Goal: Transaction & Acquisition: Purchase product/service

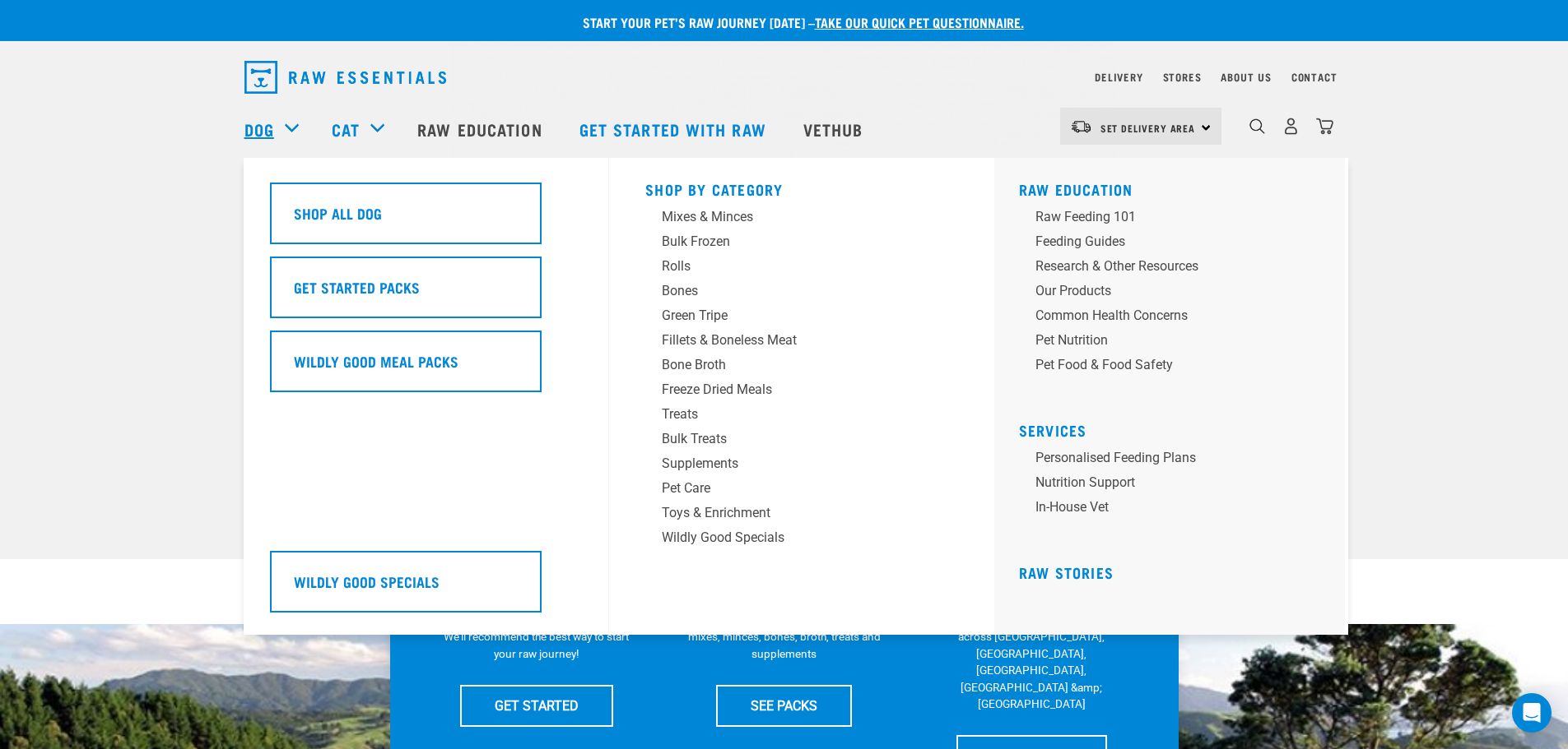
click at [259, 124] on link "Dog" at bounding box center [259, 129] width 30 height 24
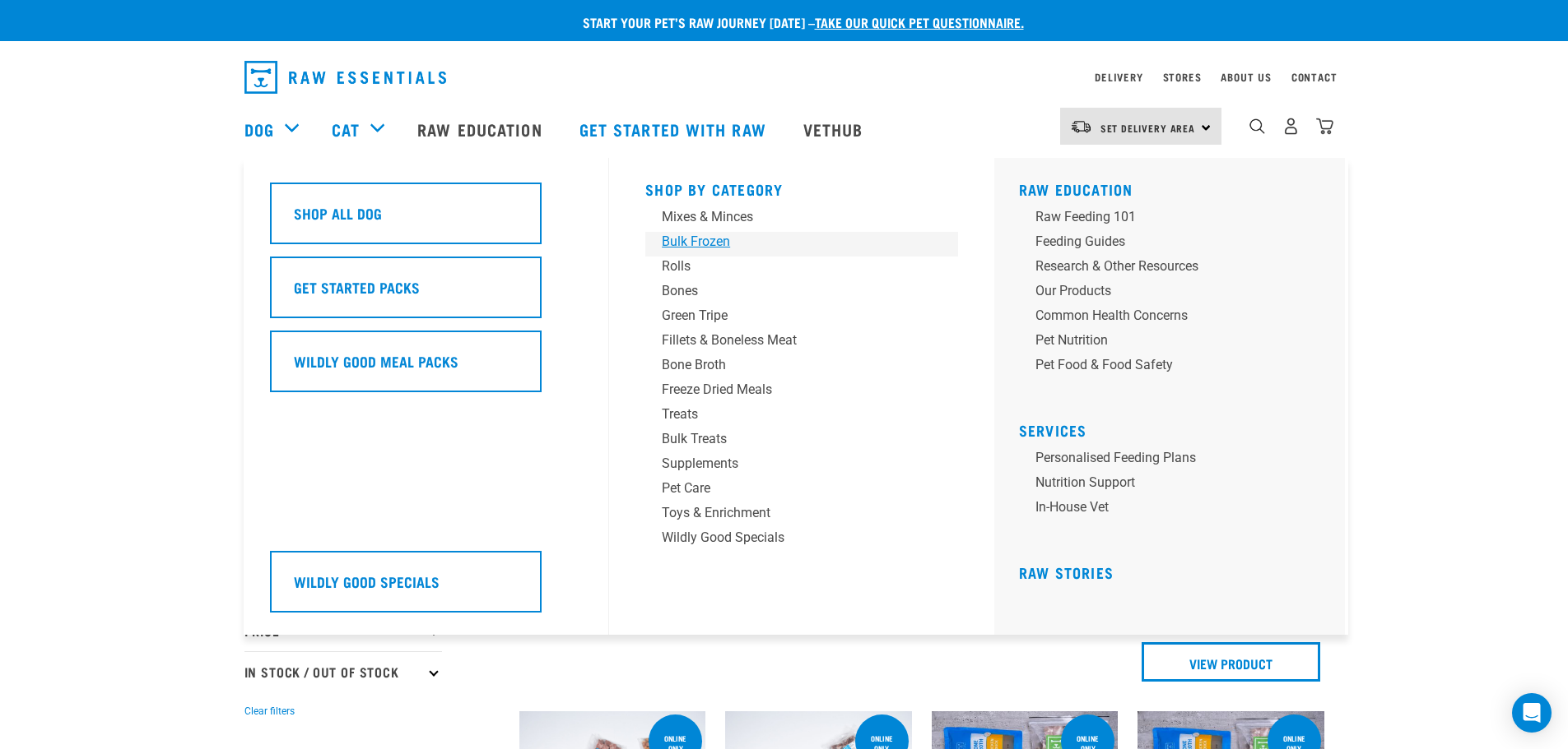
click at [699, 243] on div "Bulk Frozen" at bounding box center [790, 241] width 256 height 20
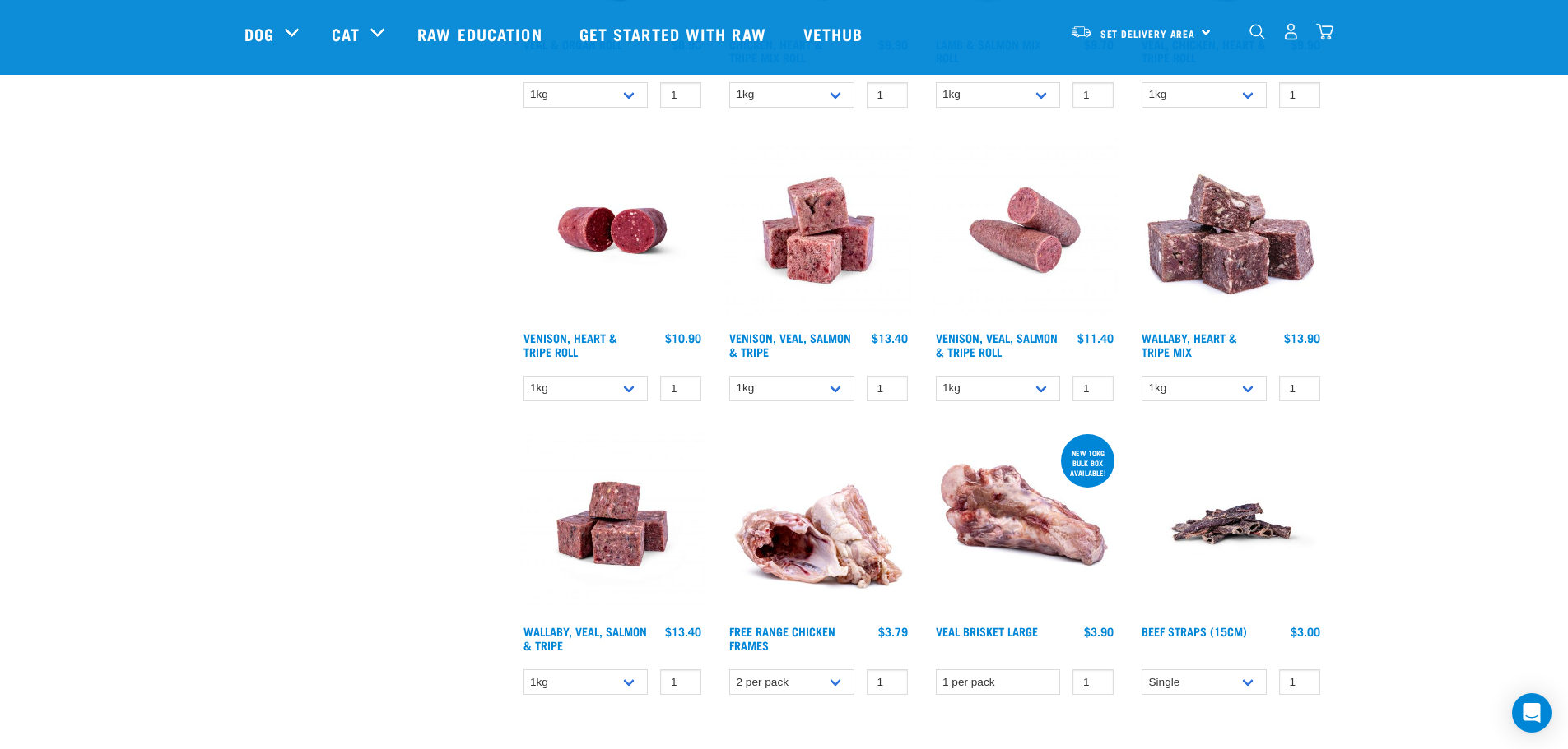
scroll to position [987, 0]
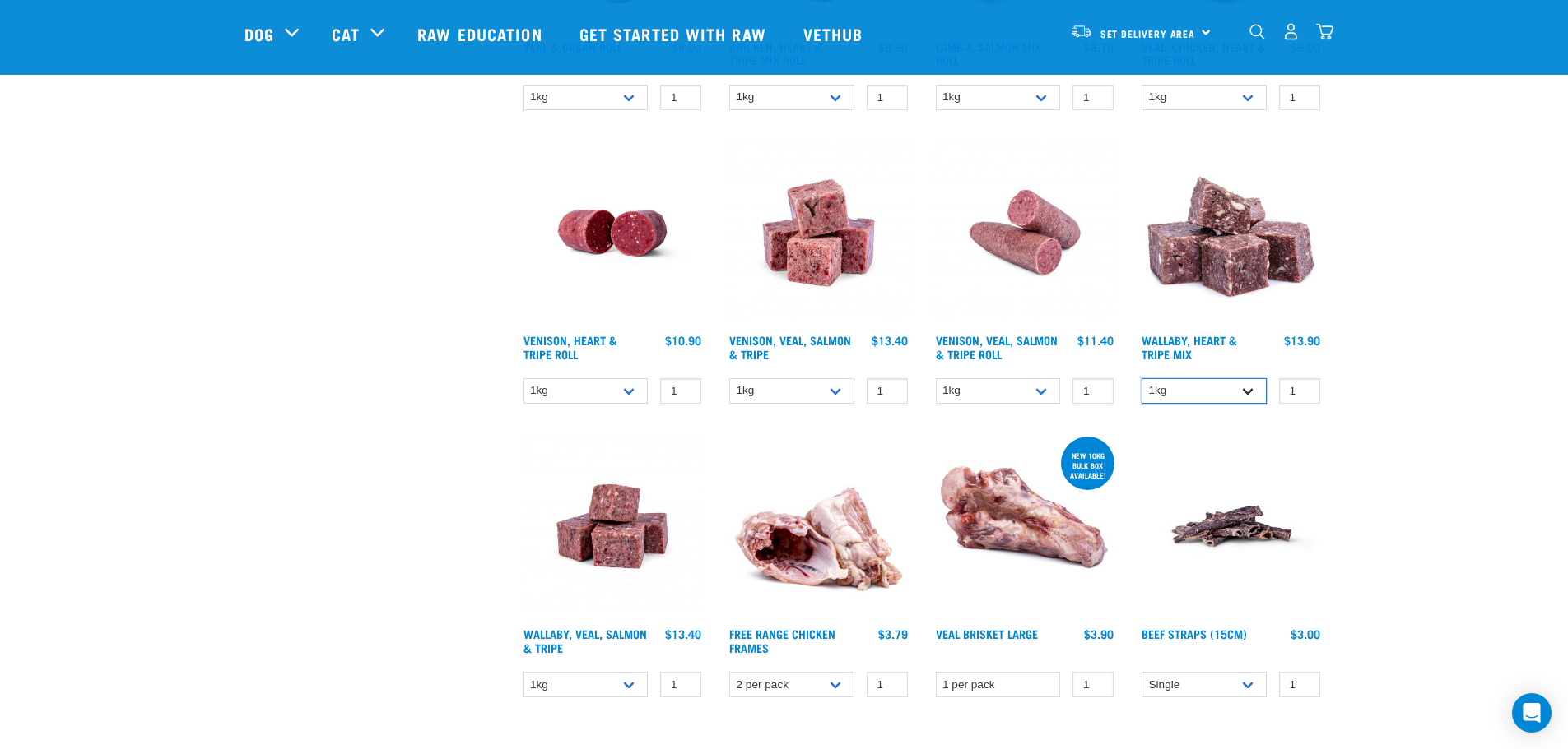
click at [1255, 391] on select "1kg 3kg Bulk (10kg)" at bounding box center [1204, 391] width 125 height 25
select select "953"
click at [1141, 379] on select "1kg 3kg Bulk (10kg)" at bounding box center [1204, 391] width 125 height 25
click at [1038, 388] on select "1kg Bulk (10kg)" at bounding box center [998, 391] width 125 height 25
select select "336057"
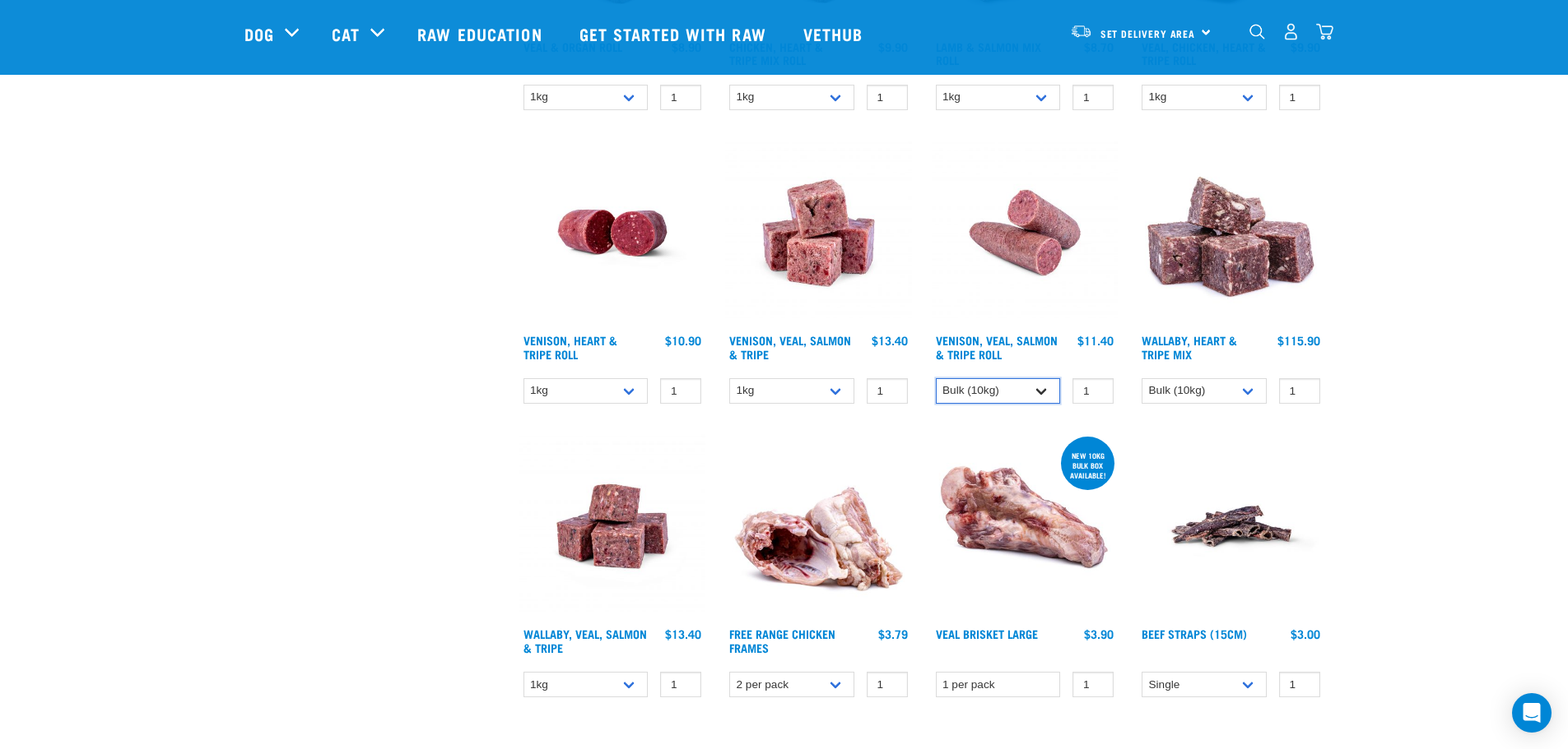
click at [936, 379] on select "1kg Bulk (10kg)" at bounding box center [998, 391] width 125 height 25
click at [627, 396] on select "1kg Bulk (10kg)" at bounding box center [587, 391] width 125 height 25
select select "418565"
click at [524, 379] on select "1kg Bulk (10kg)" at bounding box center [587, 391] width 125 height 25
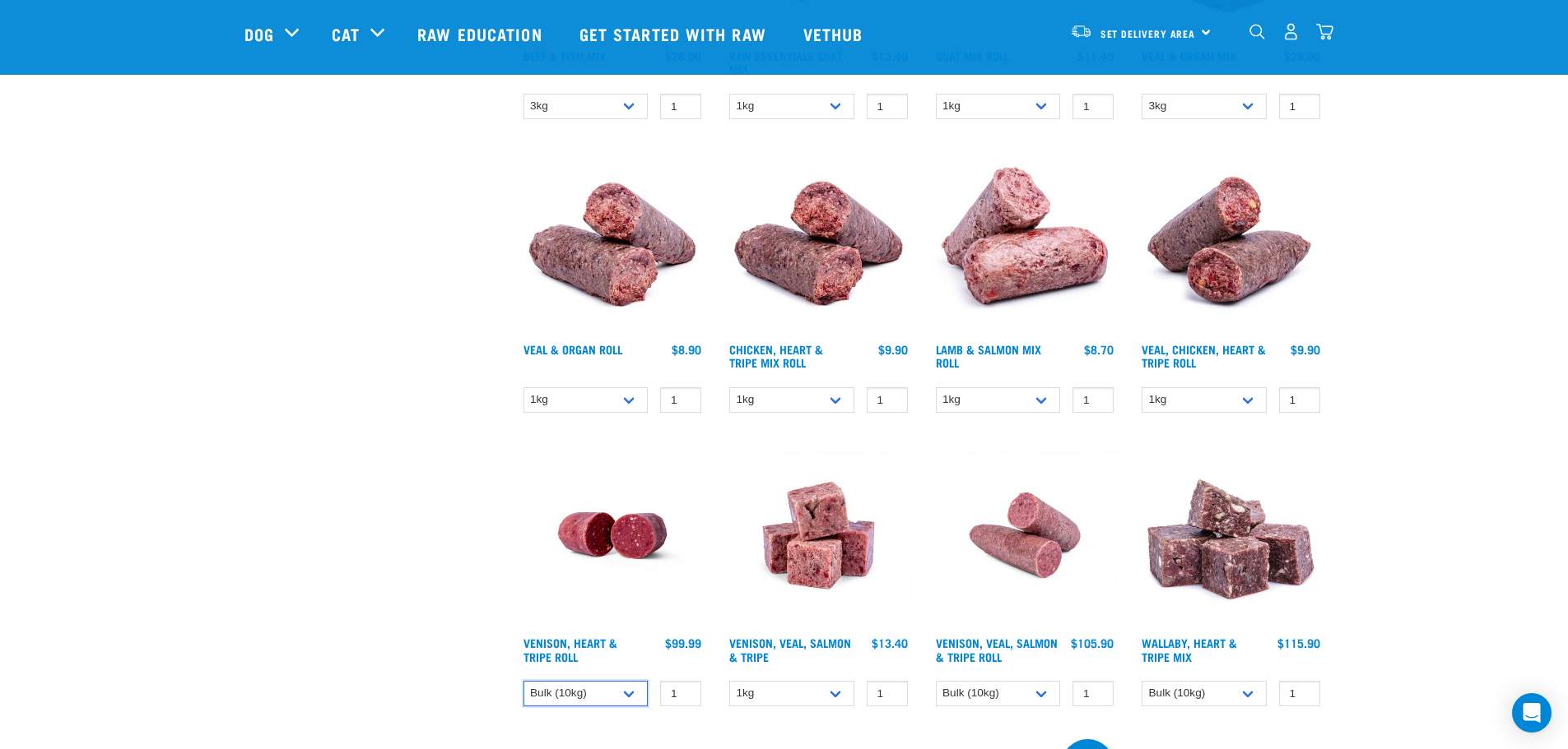
scroll to position [658, 0]
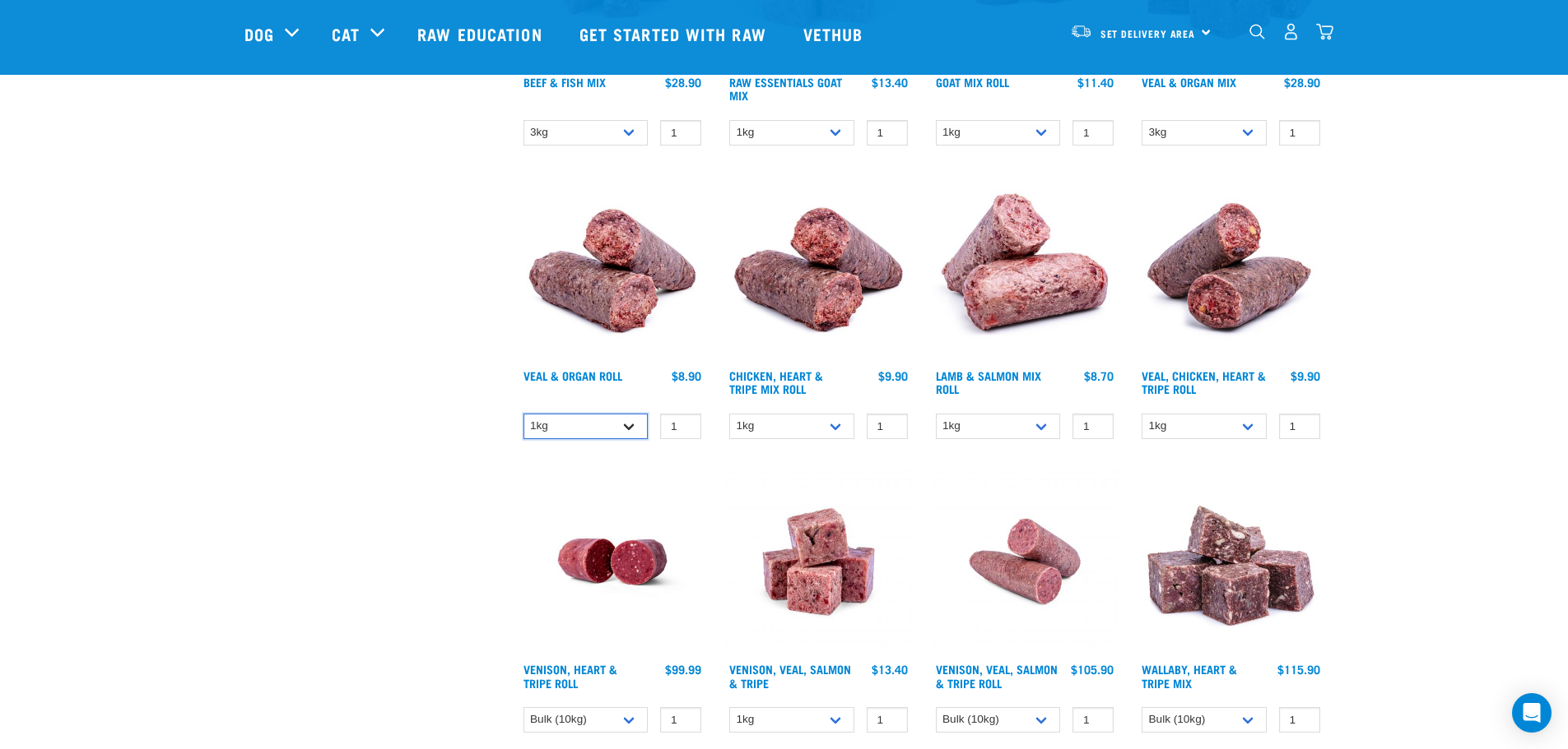
click at [629, 427] on select "1kg Bulk (10kg)" at bounding box center [587, 426] width 125 height 25
select select "920"
click at [524, 414] on select "1kg Bulk (10kg)" at bounding box center [587, 426] width 125 height 25
click at [835, 427] on select "1kg Bulk (10kg)" at bounding box center [792, 426] width 125 height 25
select select "912"
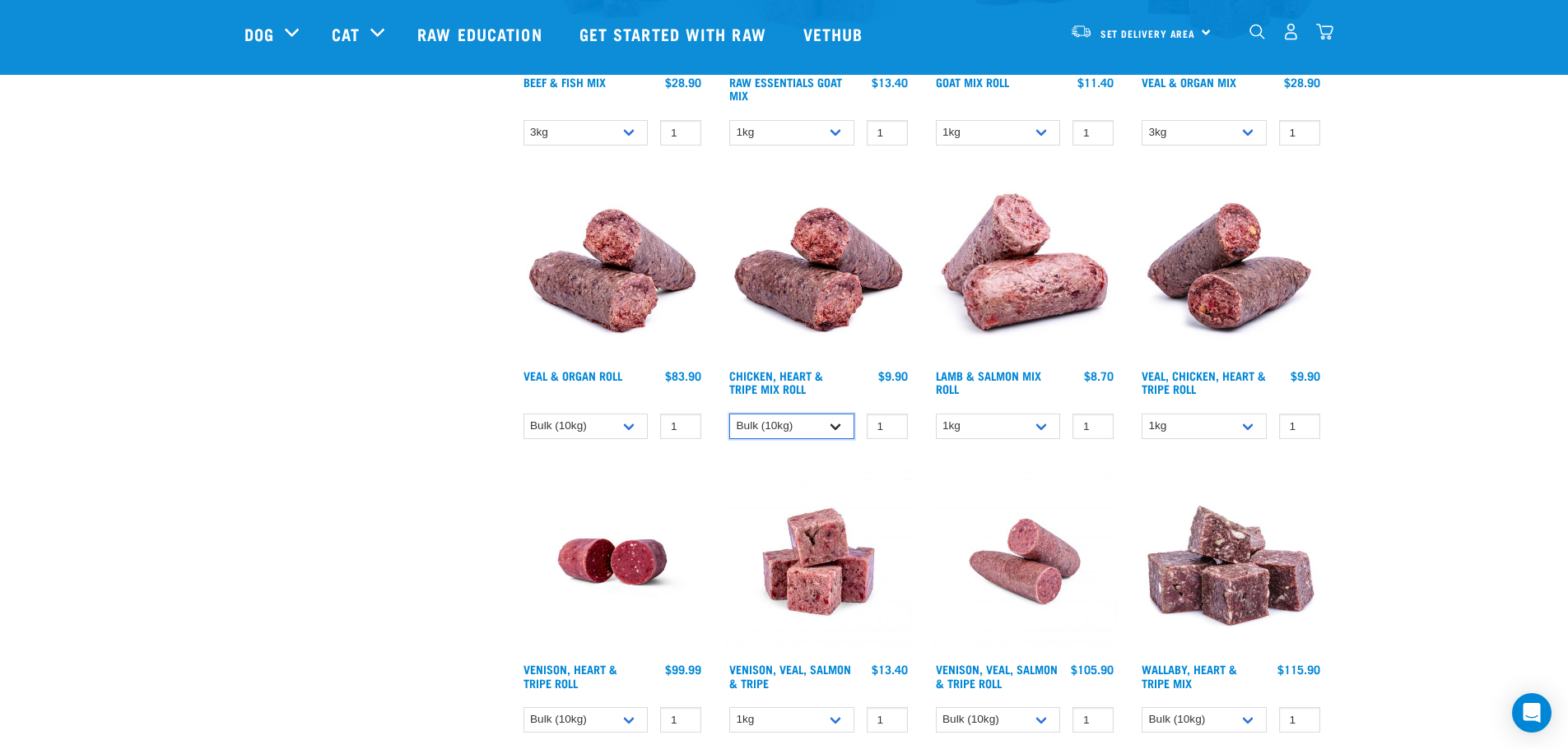
click at [730, 414] on select "1kg Bulk (10kg)" at bounding box center [792, 426] width 125 height 25
click at [1250, 426] on select "1kg Bulk (10kg)" at bounding box center [1204, 426] width 125 height 25
select select "176976"
click at [1141, 414] on select "1kg Bulk (10kg)" at bounding box center [1204, 426] width 125 height 25
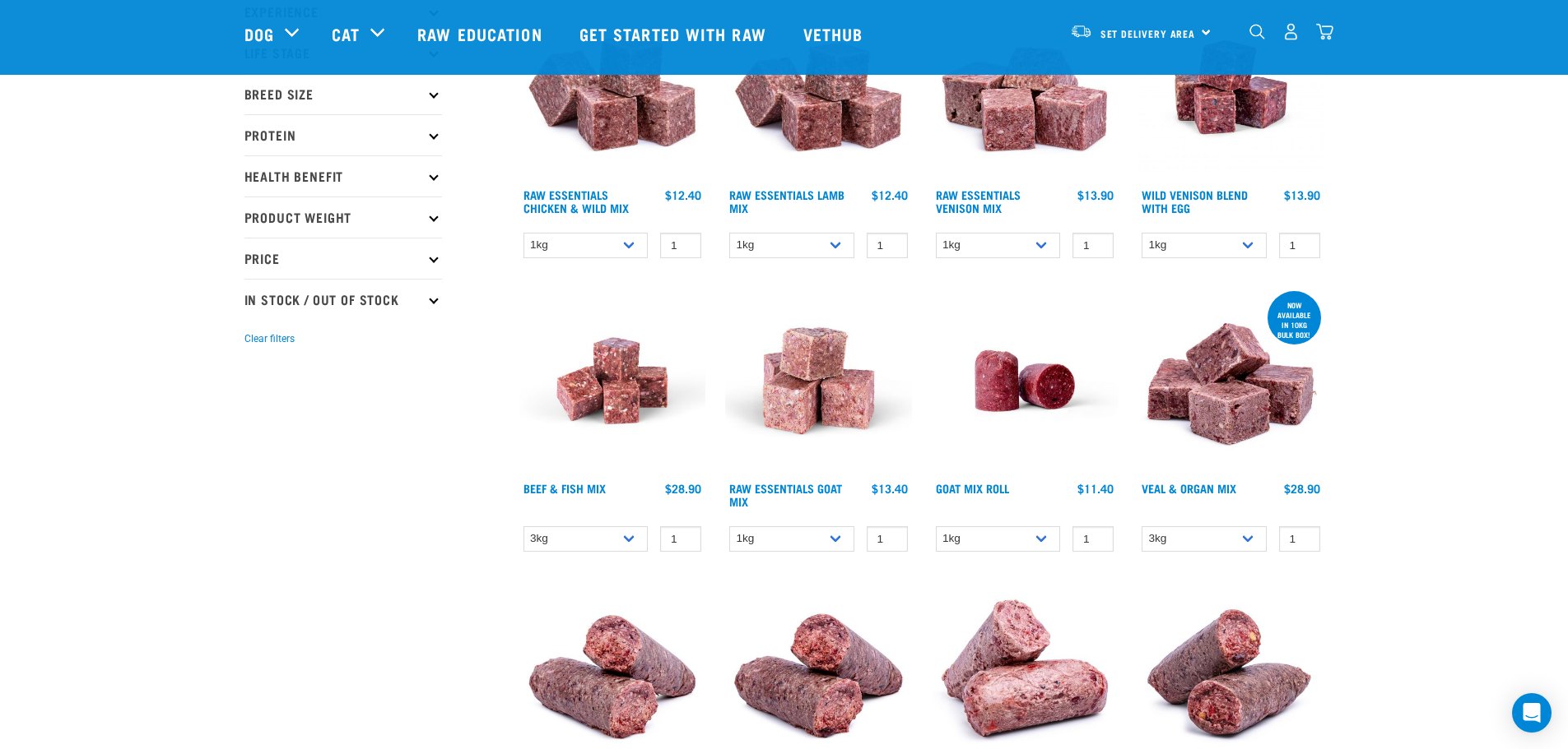
scroll to position [247, 0]
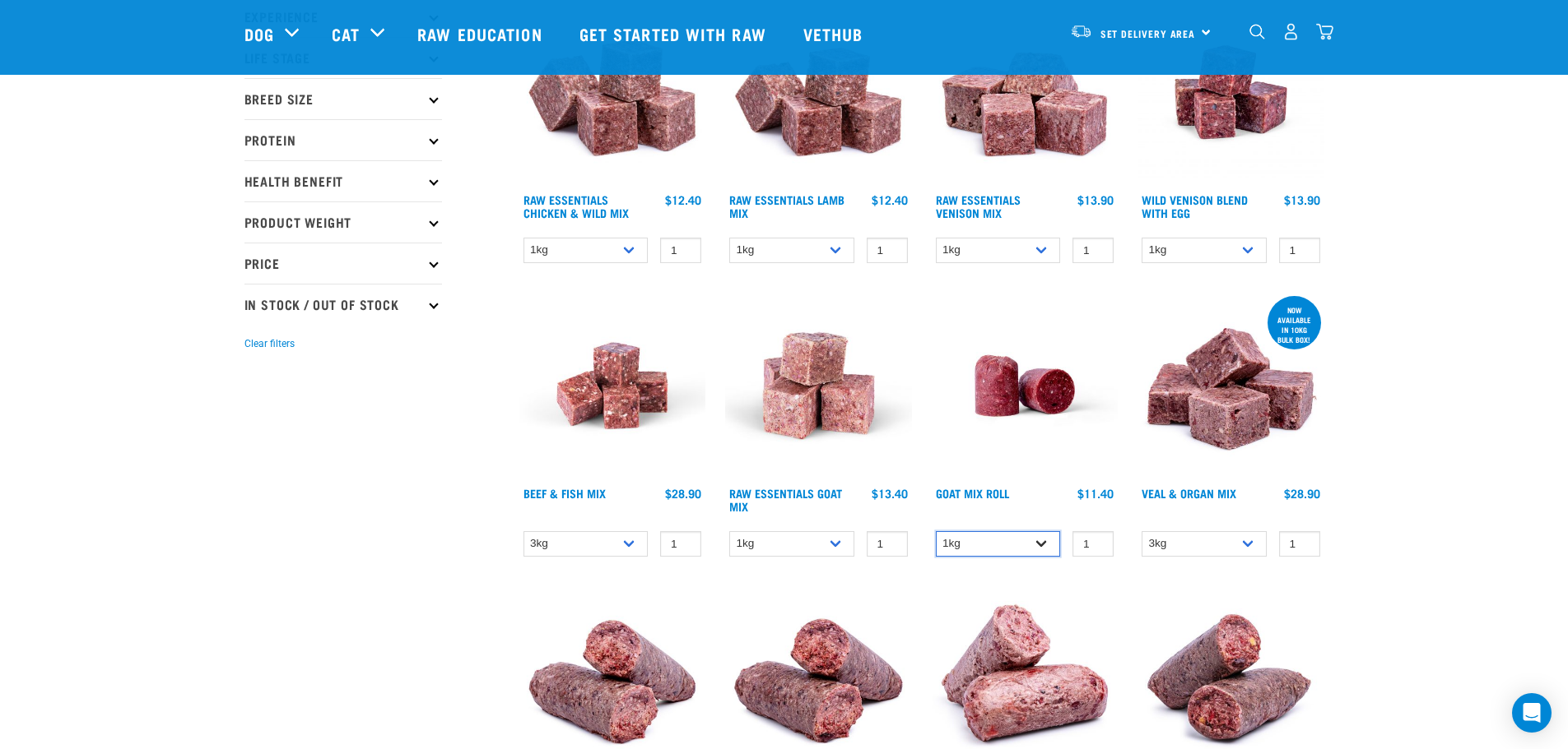
click at [1042, 544] on select "1kg Bulk (10kg)" at bounding box center [998, 543] width 125 height 25
select select "443209"
click at [936, 531] on select "1kg Bulk (10kg)" at bounding box center [998, 543] width 125 height 25
click at [838, 543] on select "1kg 3kg" at bounding box center [792, 543] width 125 height 25
click at [628, 541] on select "3kg Bulk (10kg)" at bounding box center [587, 543] width 125 height 25
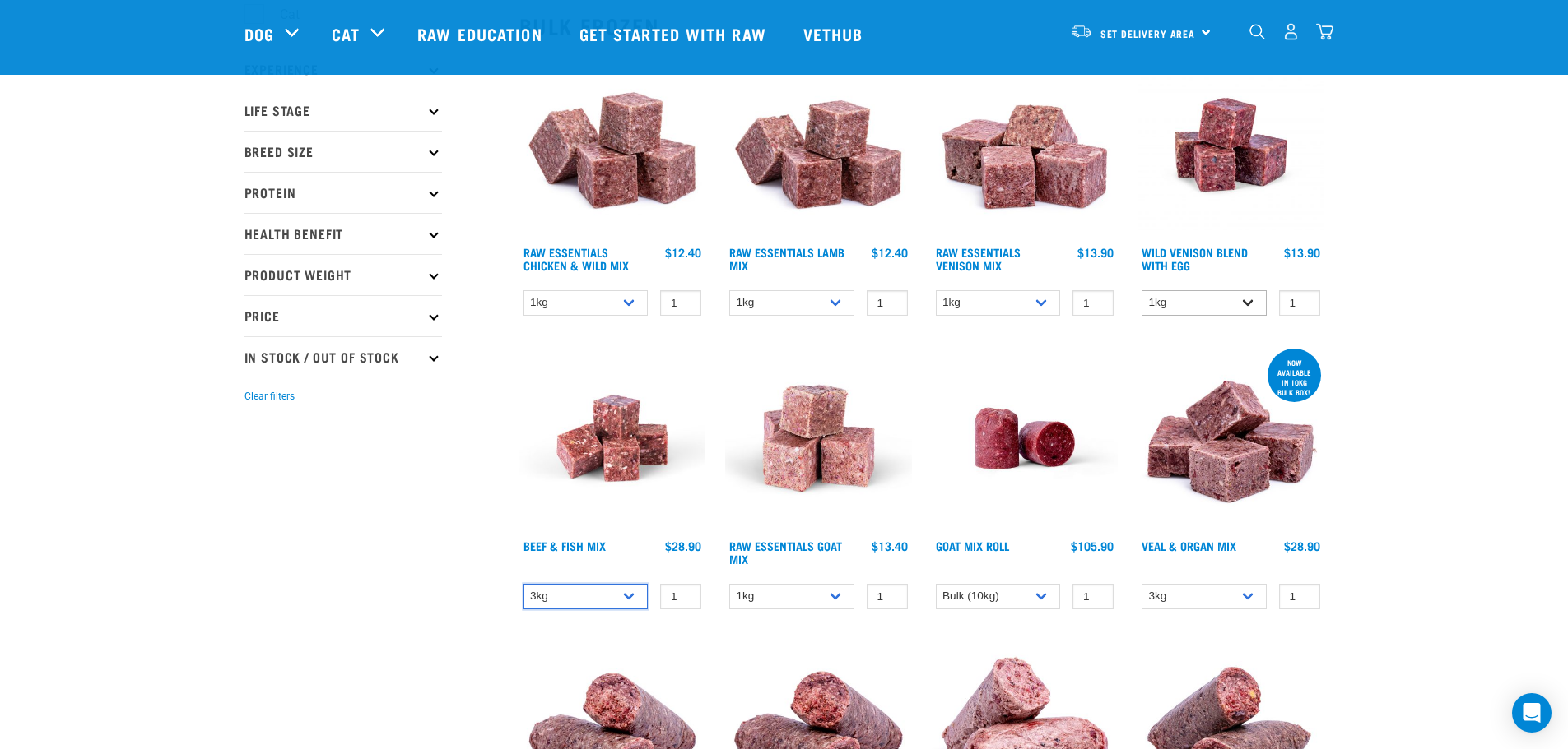
scroll to position [165, 0]
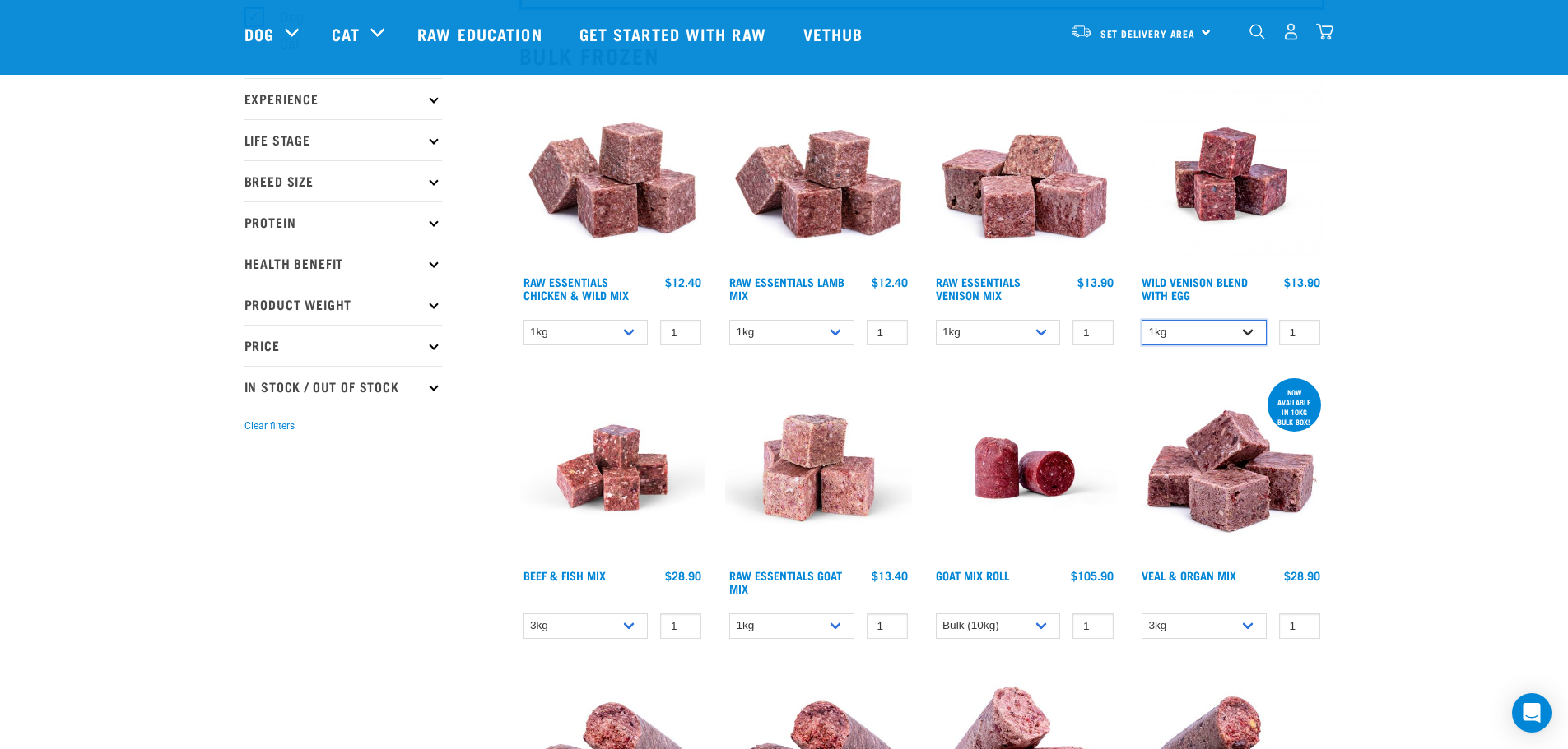
click at [1246, 332] on select "1kg 3kg Bulk (10kg)" at bounding box center [1204, 332] width 125 height 25
select select "50722"
click at [1141, 320] on select "1kg 3kg Bulk (10kg)" at bounding box center [1204, 332] width 125 height 25
click at [1038, 330] on select "1kg 3kg" at bounding box center [998, 332] width 125 height 25
select select "712"
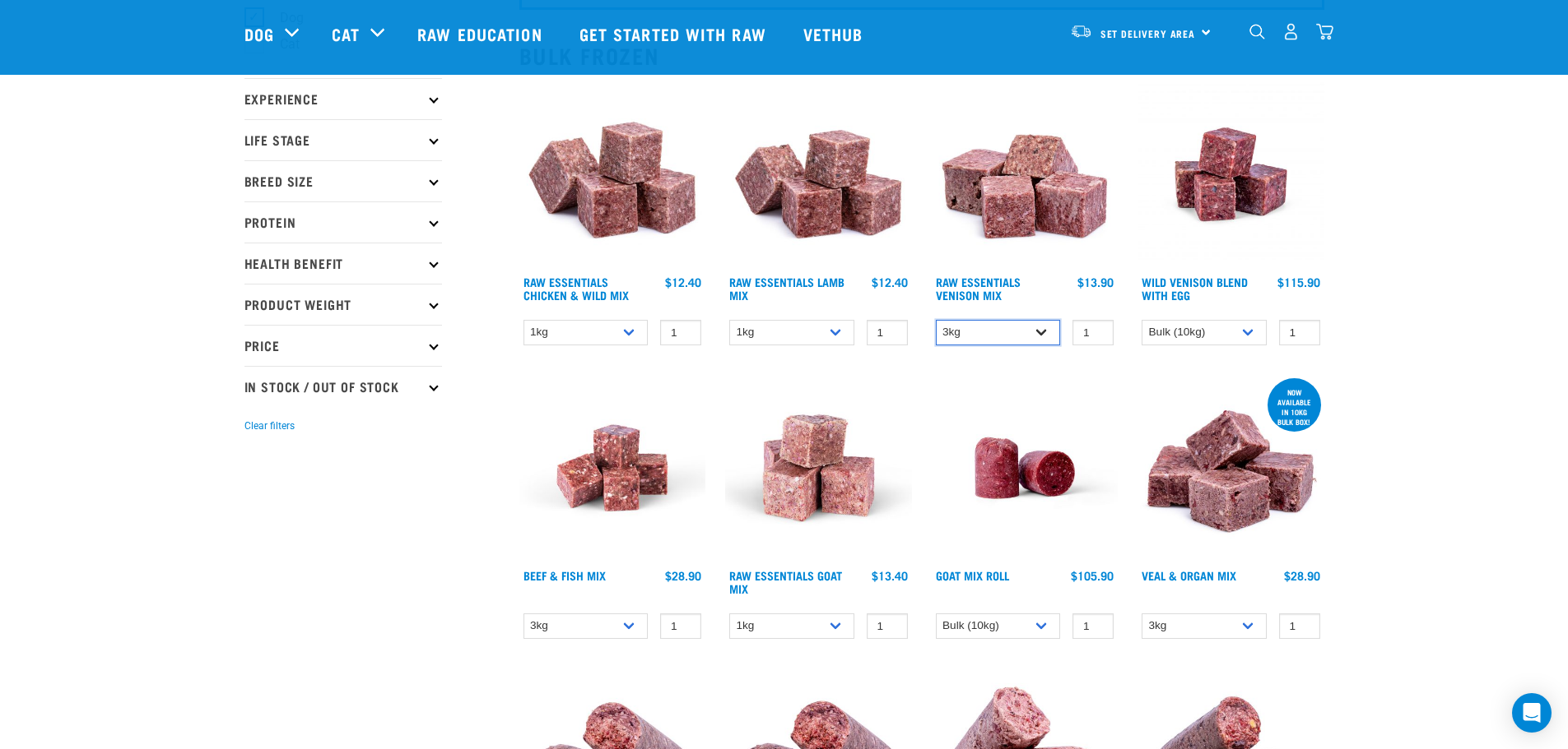
click at [936, 320] on select "1kg 3kg" at bounding box center [998, 332] width 125 height 25
click at [836, 334] on select "1kg 3kg Bulk (10kg)" at bounding box center [792, 332] width 125 height 25
click at [730, 320] on select "1kg 3kg Bulk (10kg)" at bounding box center [792, 332] width 125 height 25
click at [829, 336] on select "1kg 3kg Bulk (10kg)" at bounding box center [792, 332] width 125 height 25
select select "758"
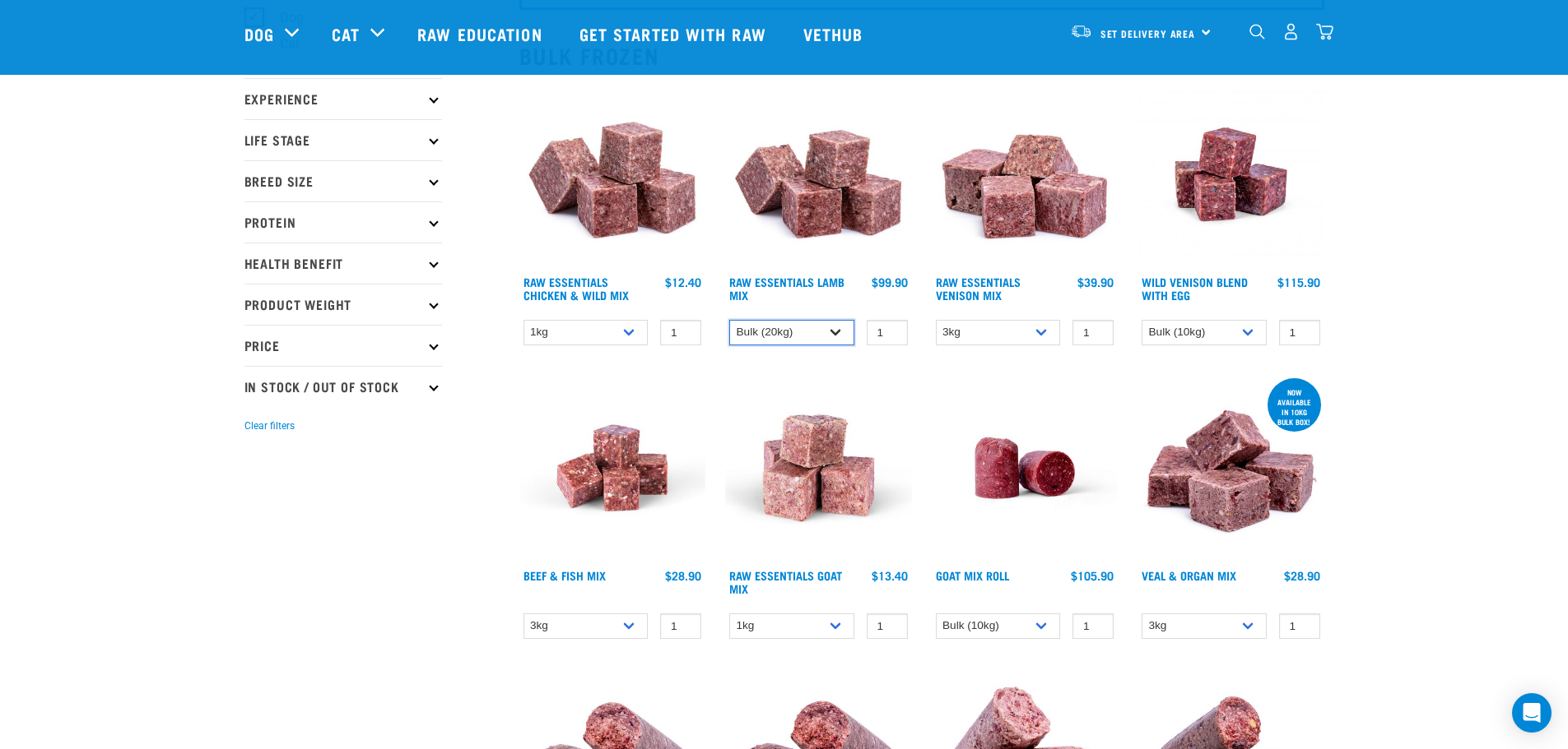
click at [730, 320] on select "1kg 3kg Bulk (10kg)" at bounding box center [792, 332] width 125 height 25
click at [841, 370] on div "Raw Essentials Goat Mix" at bounding box center [819, 512] width 207 height 294
click at [632, 338] on select "1kg 3kg Bulk (10kg)" at bounding box center [587, 332] width 125 height 25
click at [524, 320] on select "1kg 3kg Bulk (10kg)" at bounding box center [587, 332] width 125 height 25
click at [627, 334] on select "1kg 3kg Bulk (10kg)" at bounding box center [587, 332] width 125 height 25
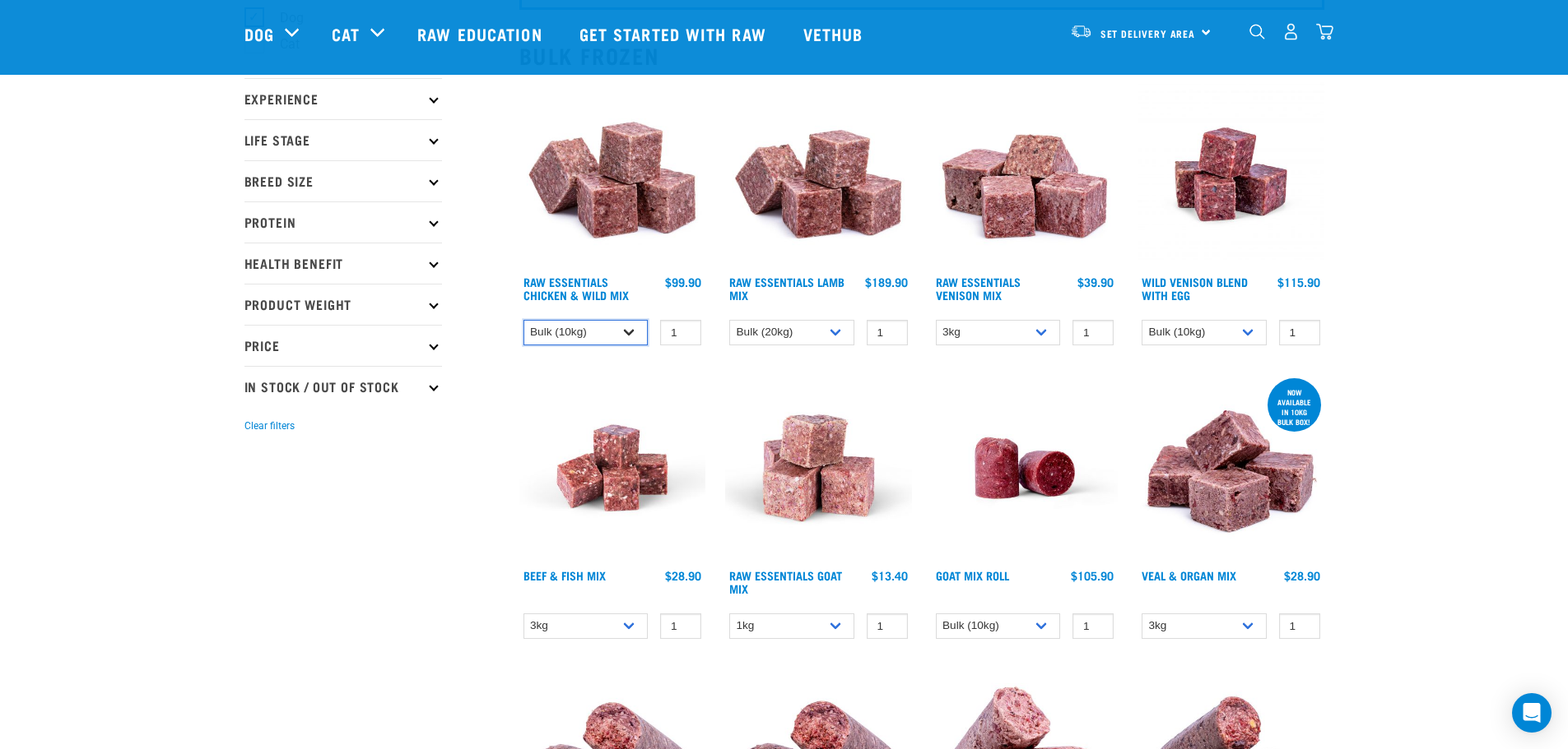
select select "731"
click at [524, 320] on select "1kg 3kg Bulk (10kg)" at bounding box center [587, 332] width 125 height 25
click at [647, 377] on img at bounding box center [613, 468] width 187 height 187
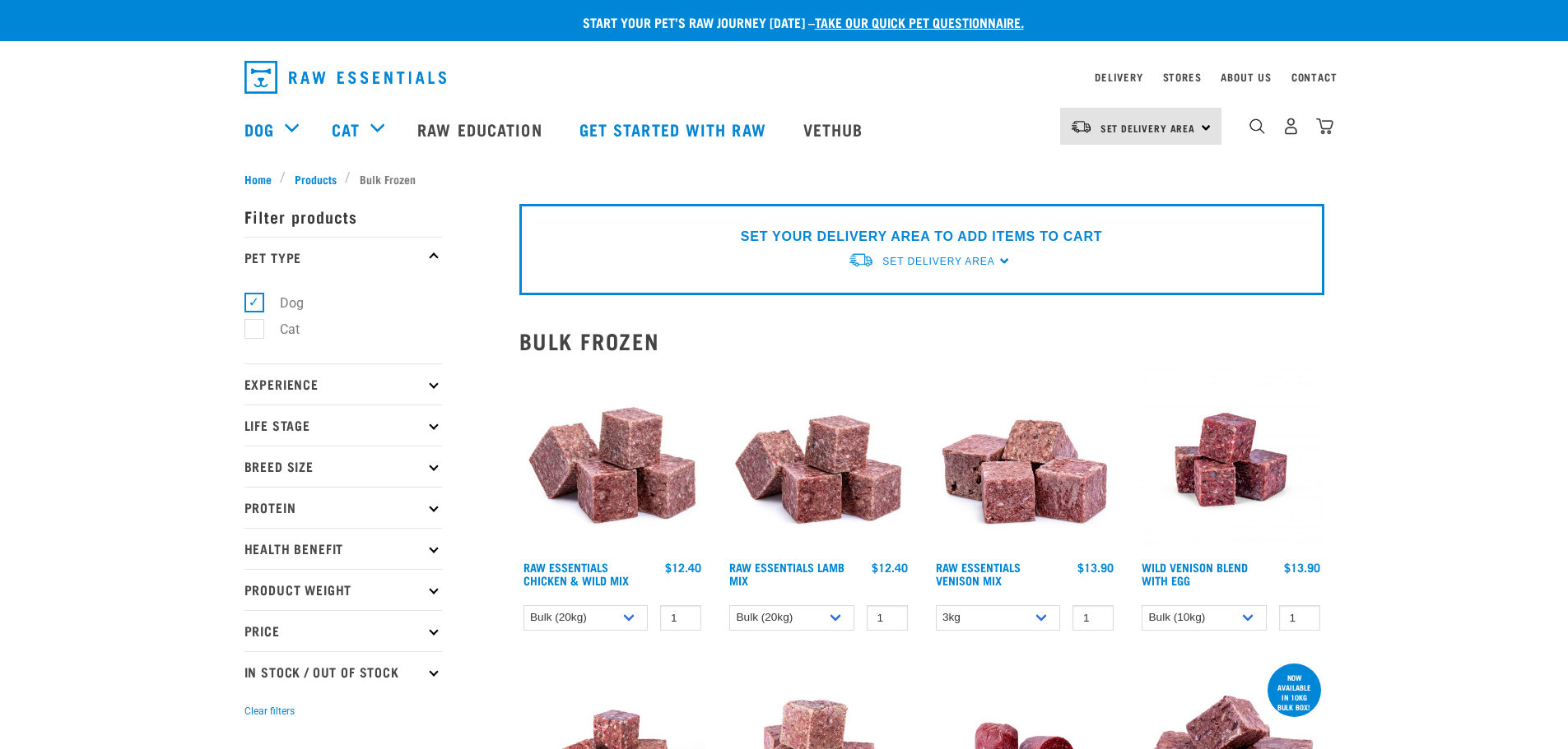
select select "731"
select select "758"
select select "712"
select select "50722"
select select "443209"
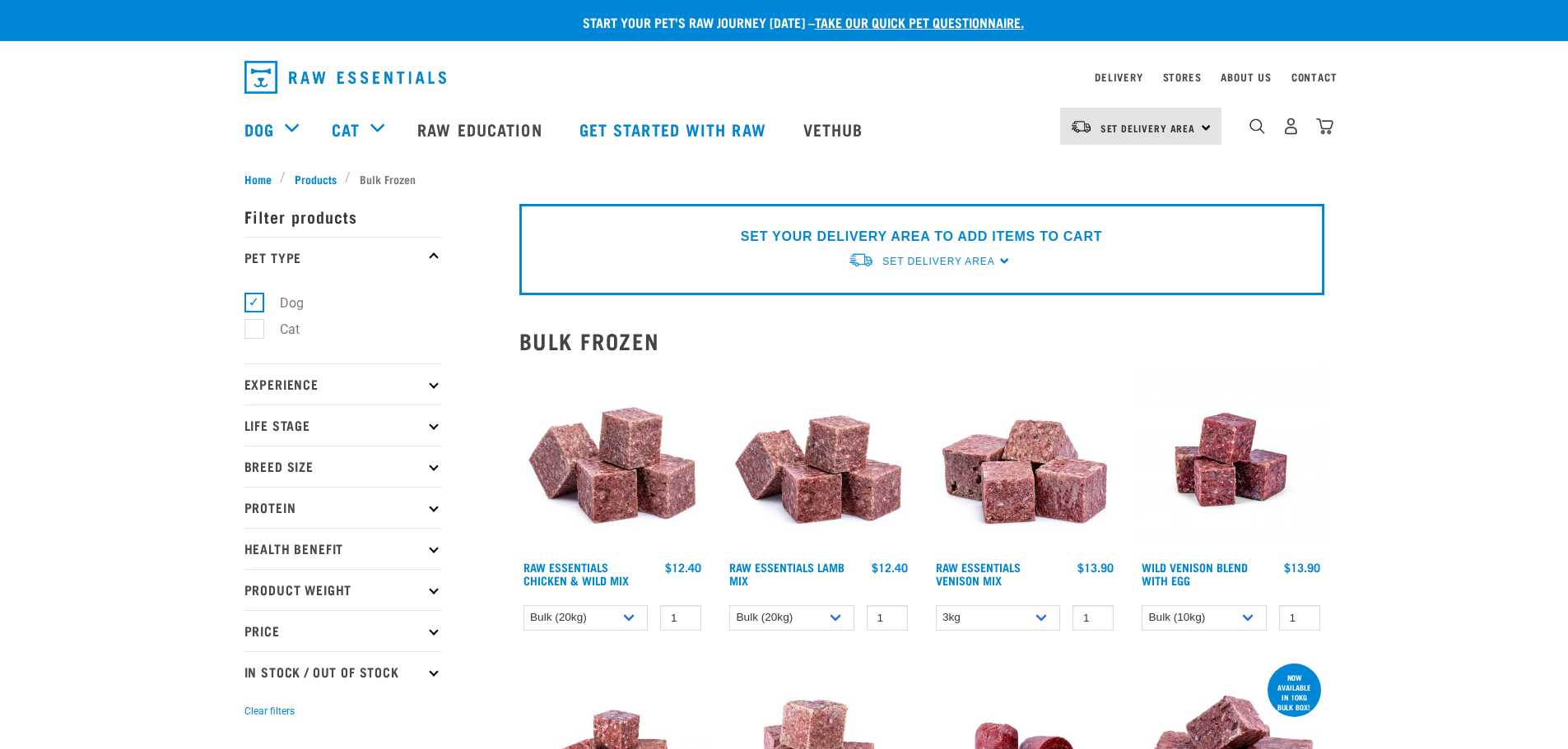
select select "920"
select select "912"
select select "176976"
select select "418565"
select select "336057"
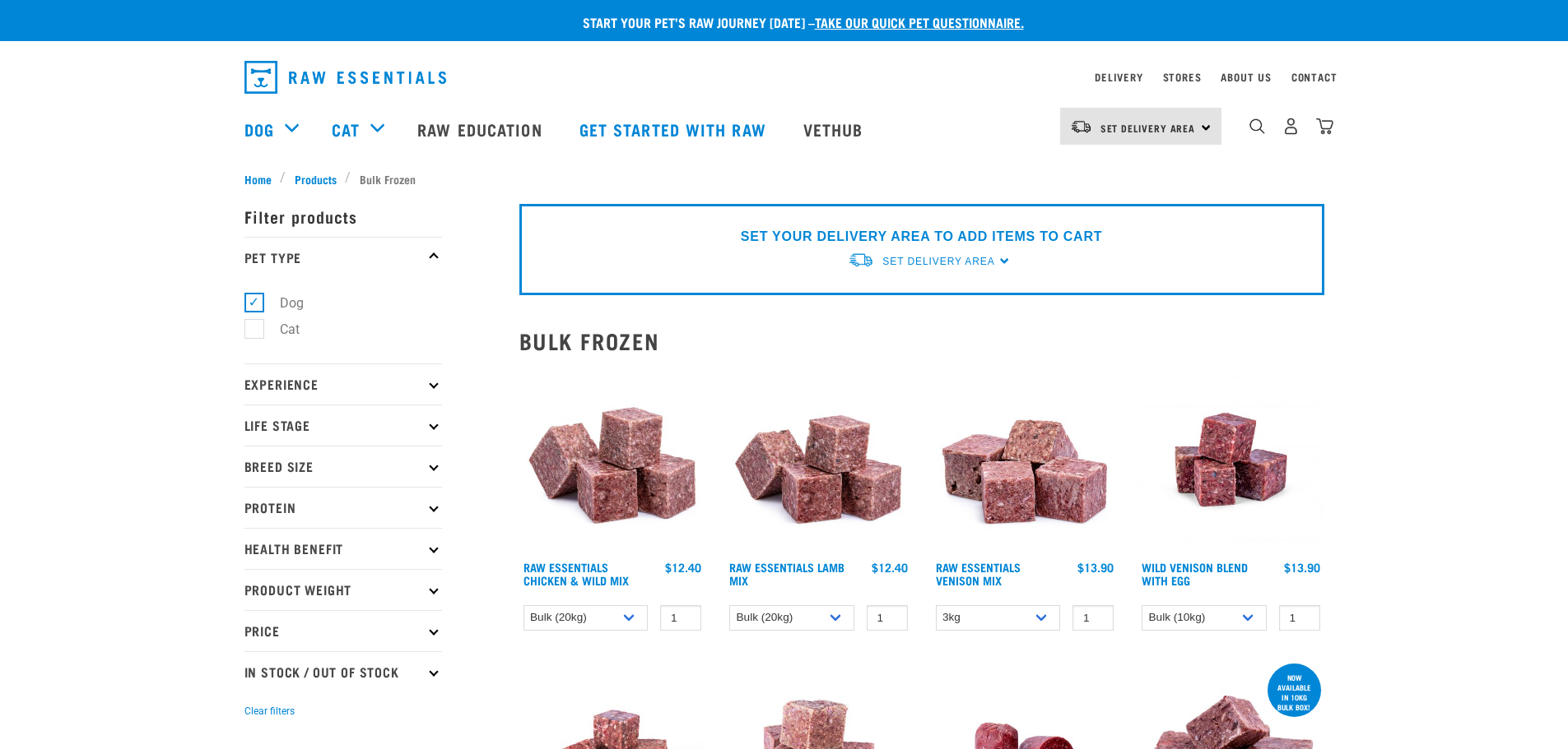
select select "953"
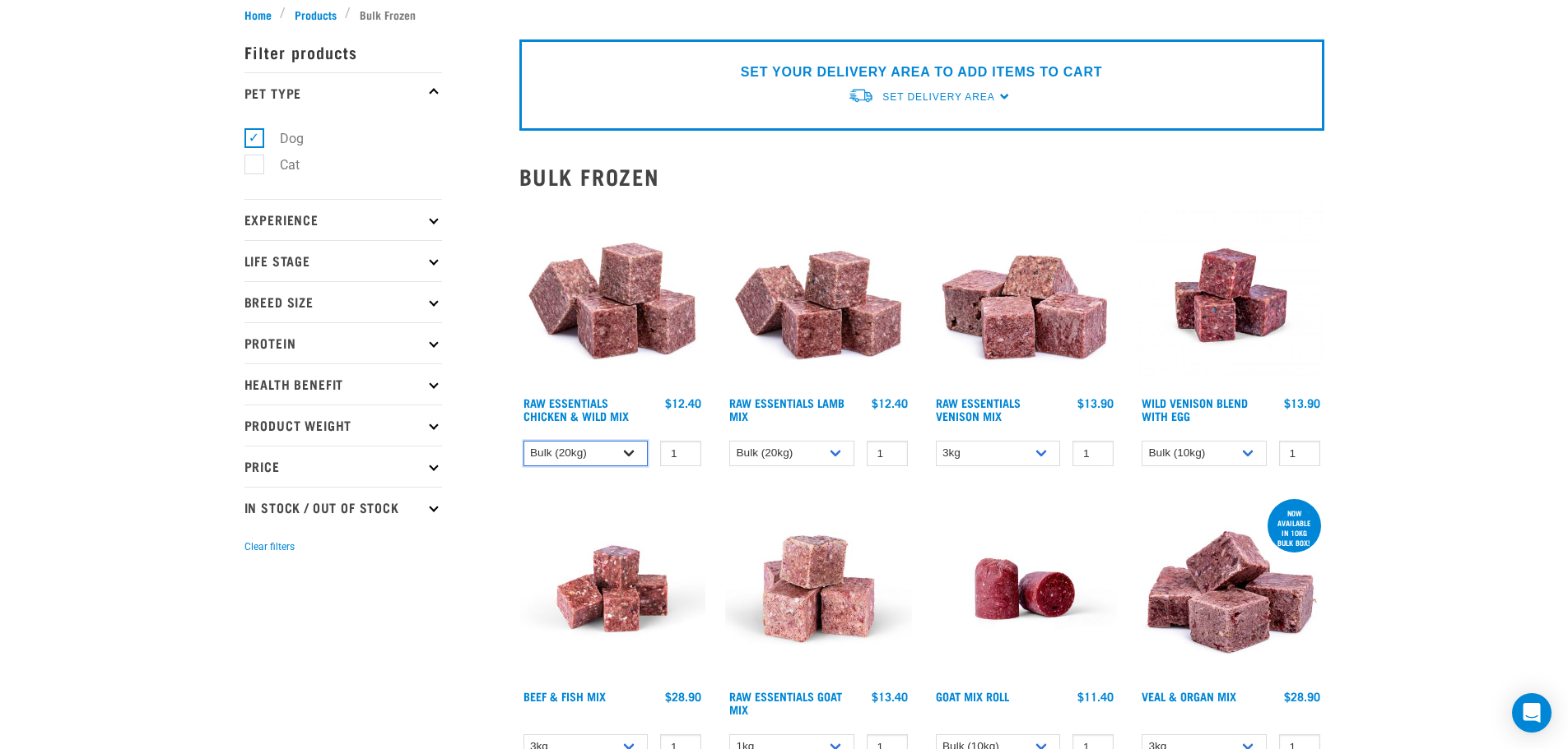
click at [634, 447] on select "1kg 3kg Bulk (10kg)" at bounding box center [587, 454] width 125 height 25
click at [634, 448] on select "1kg 3kg Bulk (10kg)" at bounding box center [587, 454] width 125 height 25
click at [433, 510] on icon at bounding box center [433, 508] width 9 height 9
click at [254, 555] on label "In Stock" at bounding box center [293, 553] width 80 height 21
click at [252, 555] on input "In Stock" at bounding box center [249, 549] width 10 height 10
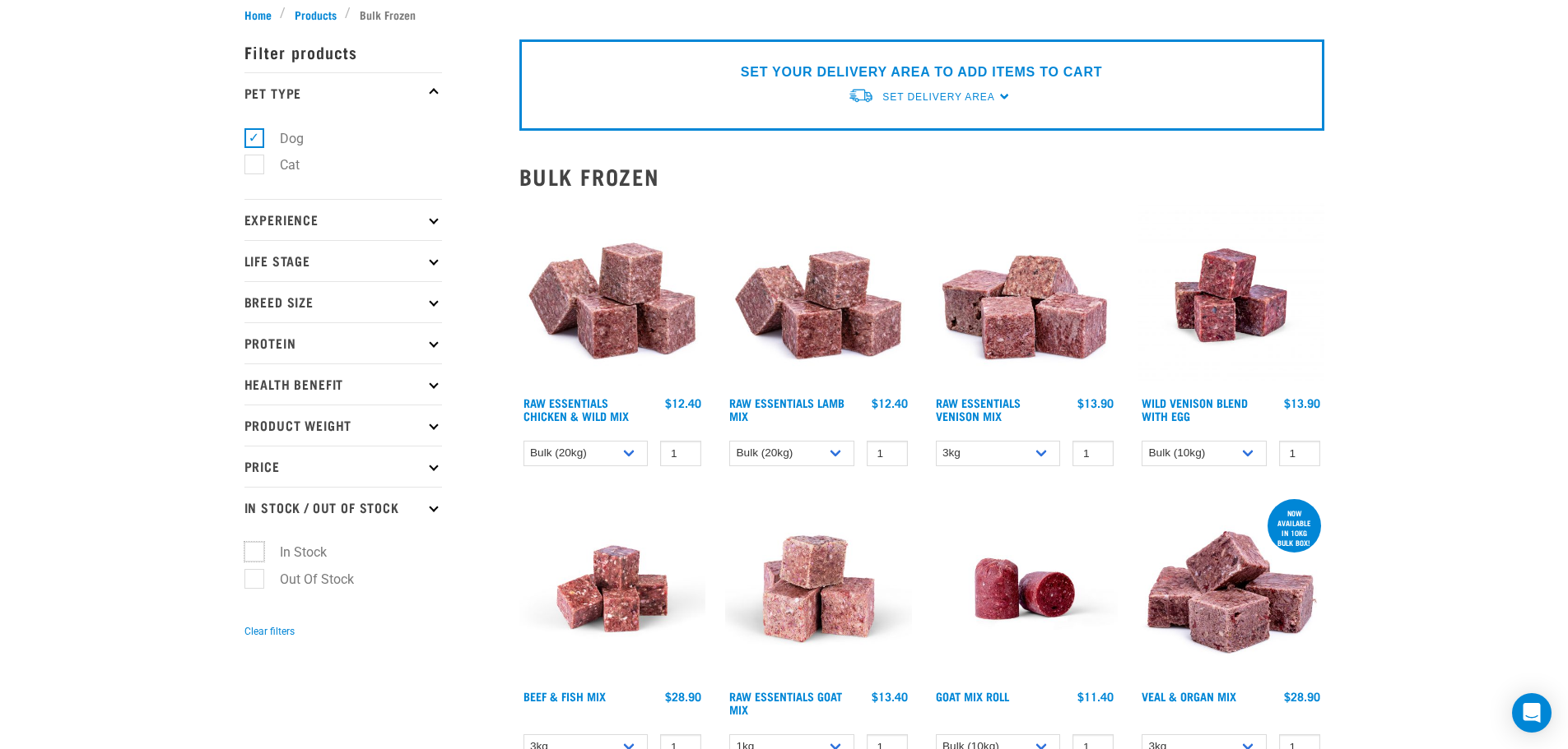
checkbox input "true"
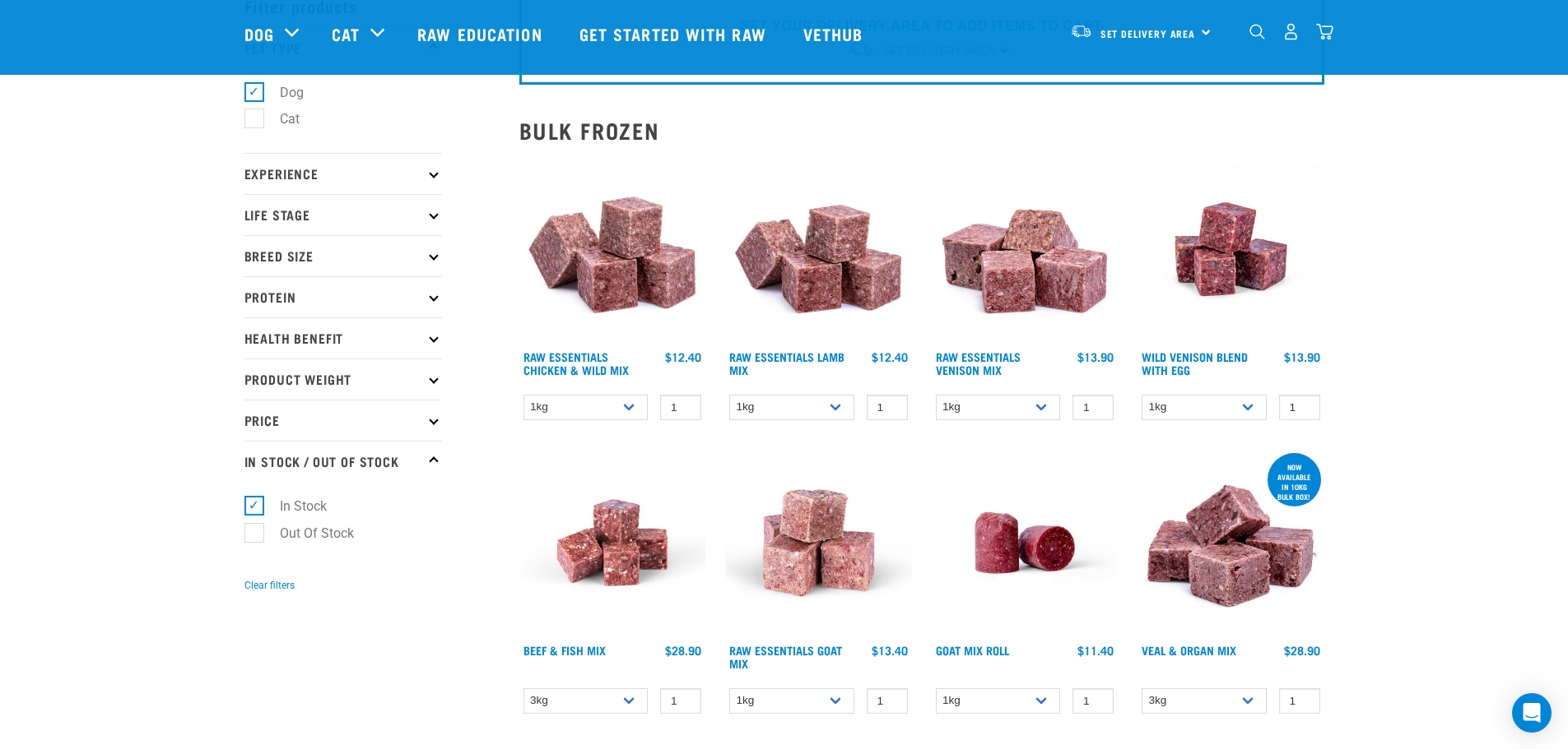
scroll to position [82, 0]
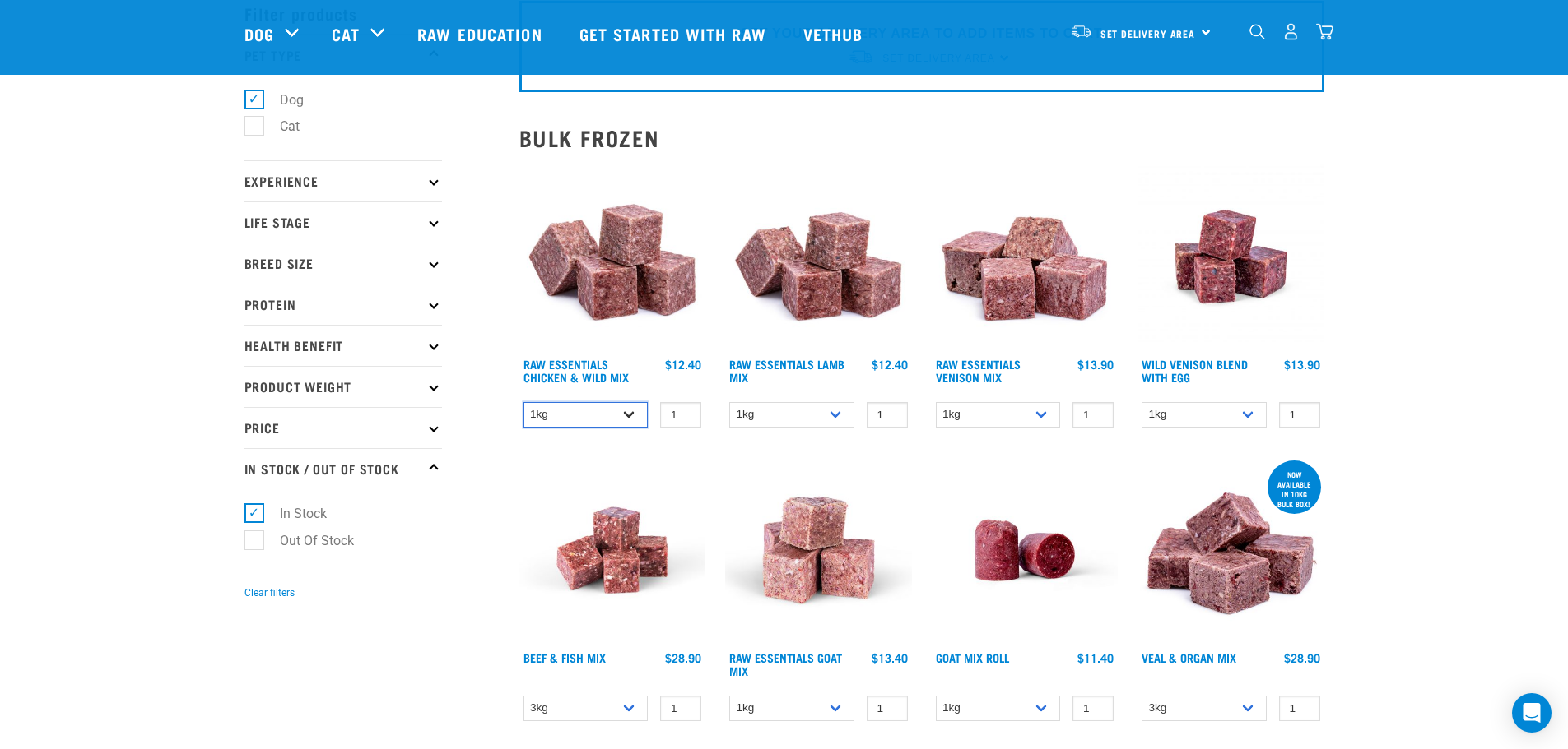
click at [632, 414] on select "1kg 3kg Bulk (10kg)" at bounding box center [587, 414] width 125 height 25
select select "731"
click at [524, 402] on select "1kg 3kg Bulk (10kg)" at bounding box center [587, 414] width 125 height 25
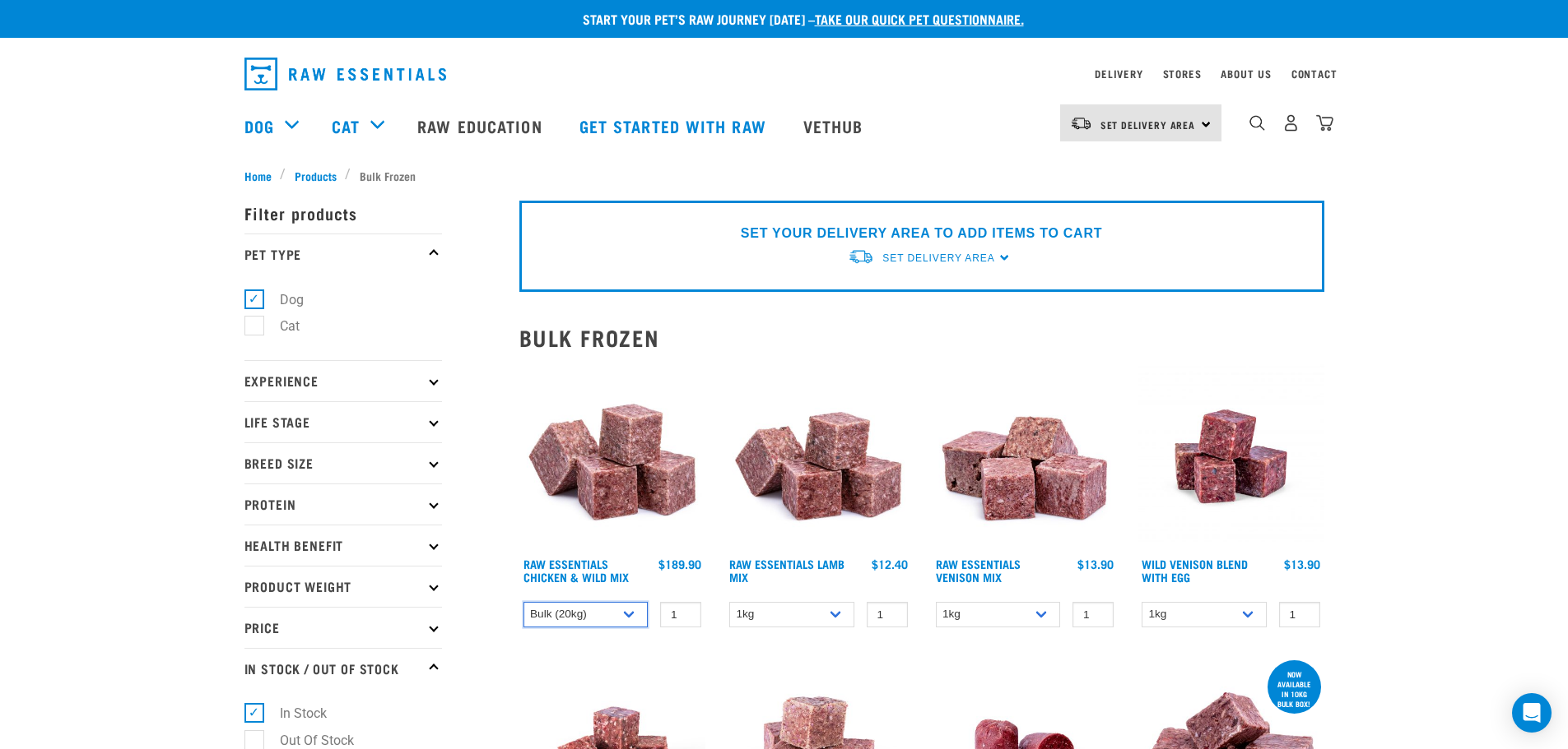
scroll to position [0, 0]
